Goal: Task Accomplishment & Management: Manage account settings

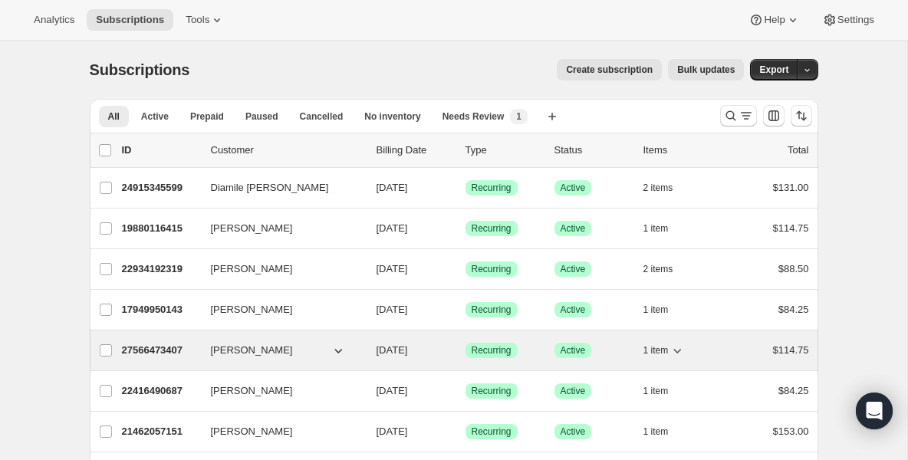
click at [168, 352] on p "27566473407" at bounding box center [160, 350] width 77 height 15
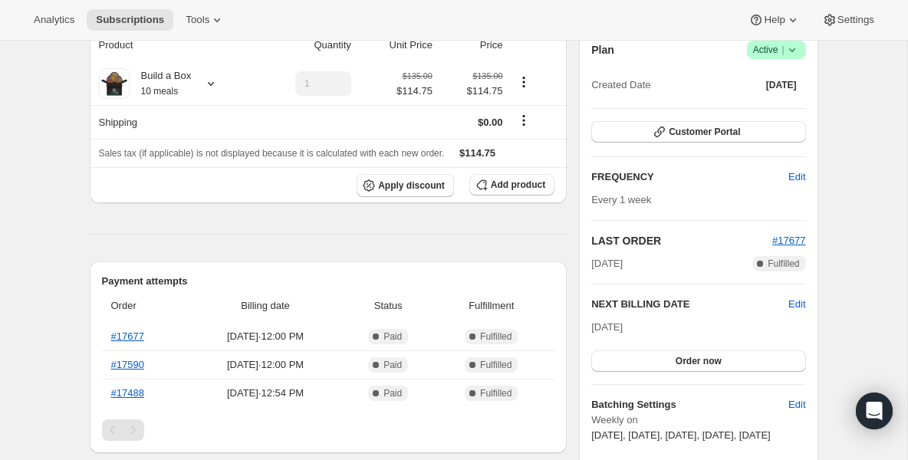
scroll to position [184, 0]
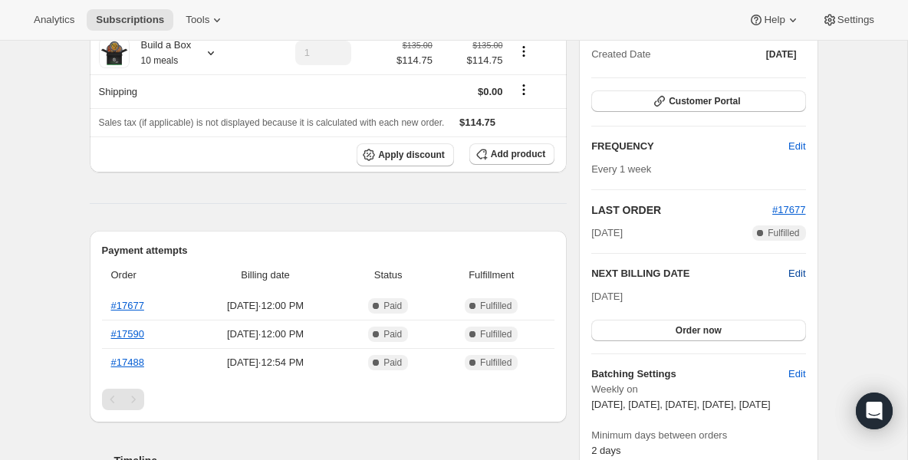
click at [798, 274] on span "Edit" at bounding box center [797, 273] width 17 height 15
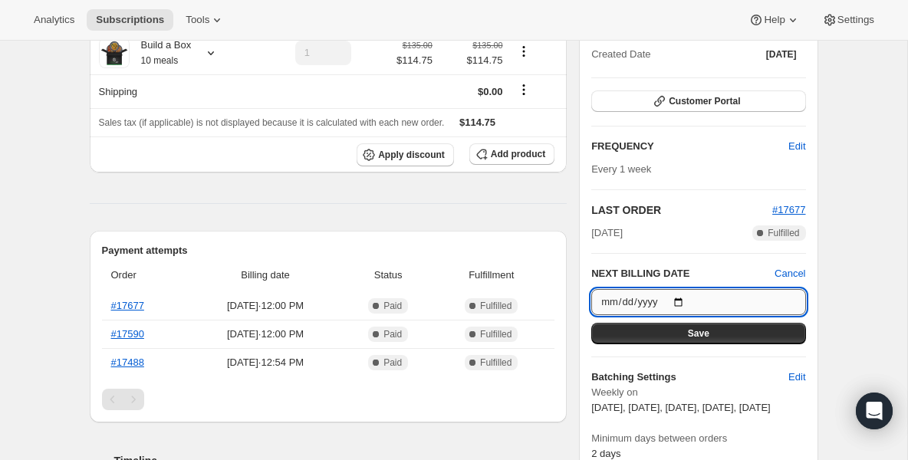
click at [682, 301] on input "[DATE]" at bounding box center [699, 302] width 214 height 26
type input "[DATE]"
click at [668, 329] on button "Save" at bounding box center [699, 333] width 214 height 21
